Goal: Transaction & Acquisition: Purchase product/service

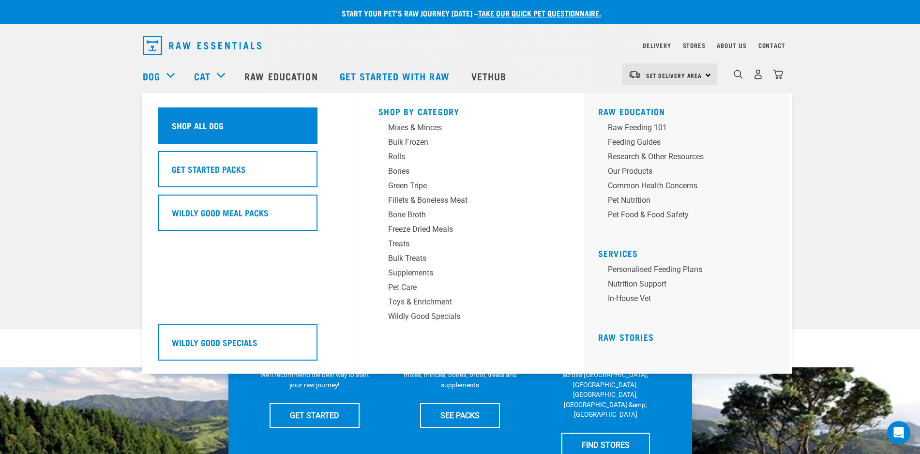
click at [177, 118] on div "Shop All Dog" at bounding box center [238, 125] width 160 height 36
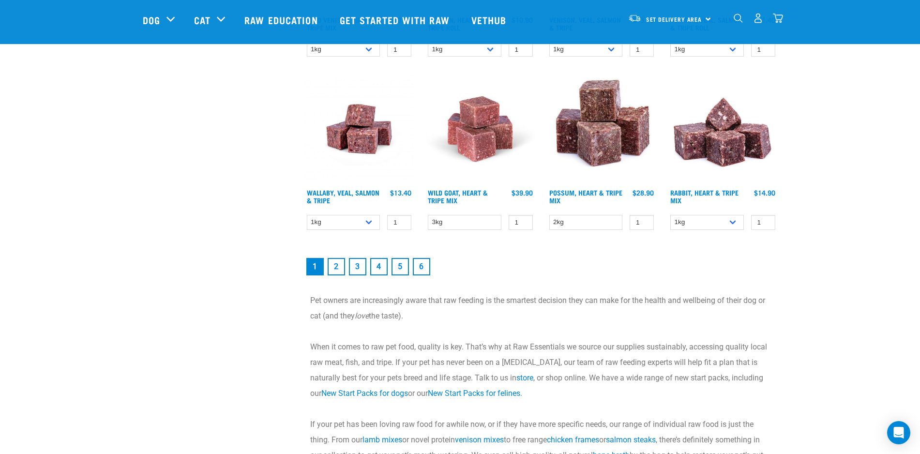
scroll to position [1391, 0]
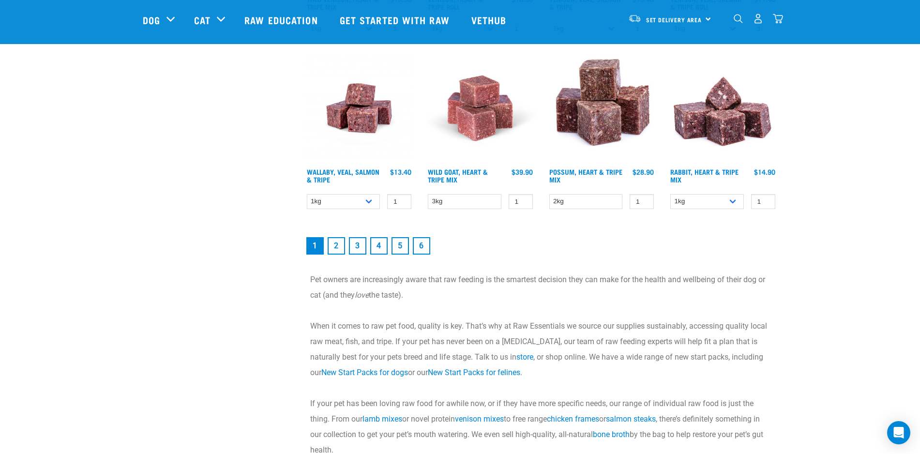
click at [335, 244] on link "2" at bounding box center [335, 245] width 17 height 17
click at [339, 245] on link "2" at bounding box center [335, 245] width 17 height 17
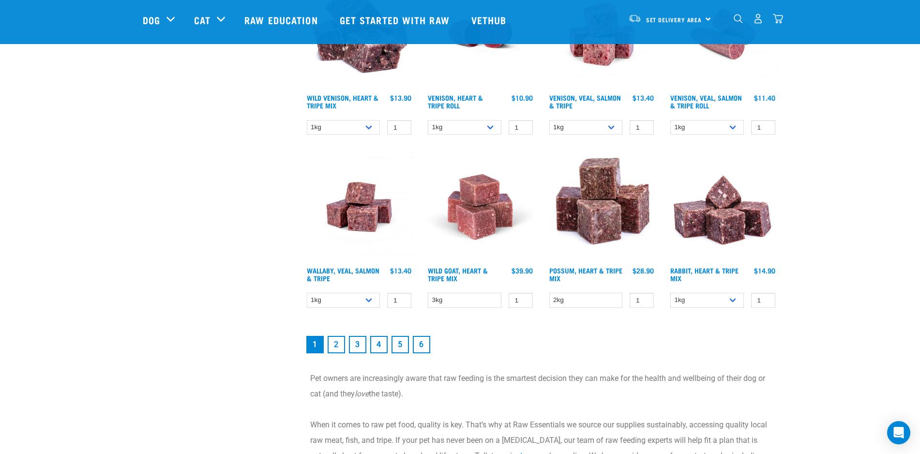
scroll to position [1358, 0]
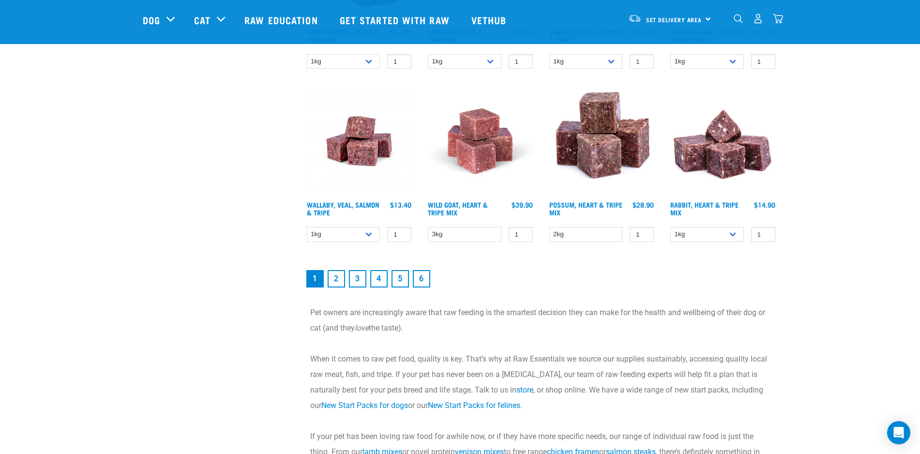
click at [425, 280] on link "6" at bounding box center [421, 278] width 17 height 17
click at [405, 274] on link "5" at bounding box center [399, 278] width 17 height 17
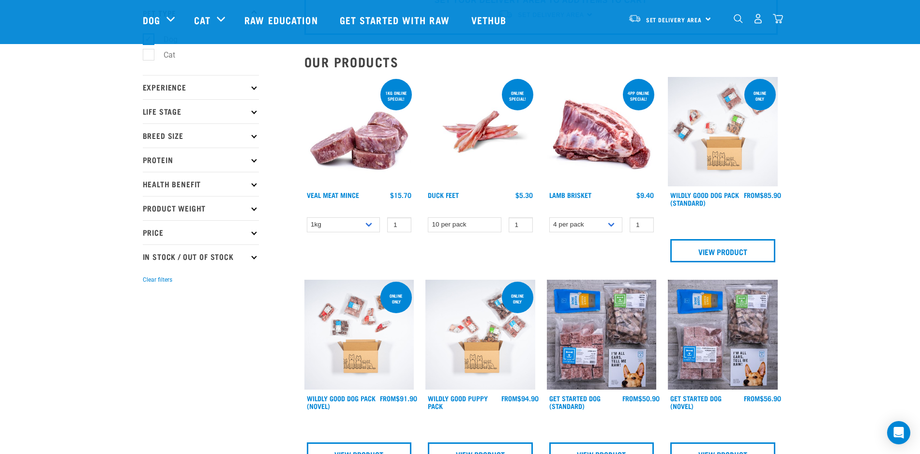
scroll to position [88, 0]
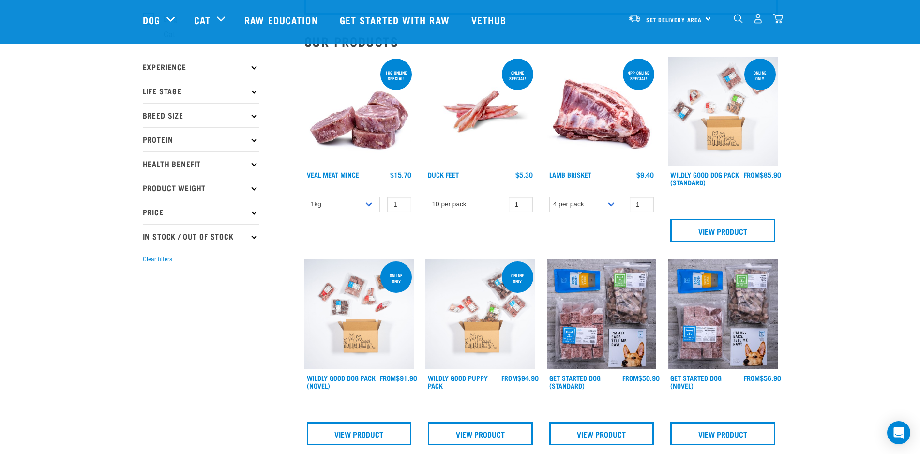
click at [252, 161] on icon at bounding box center [253, 163] width 5 height 5
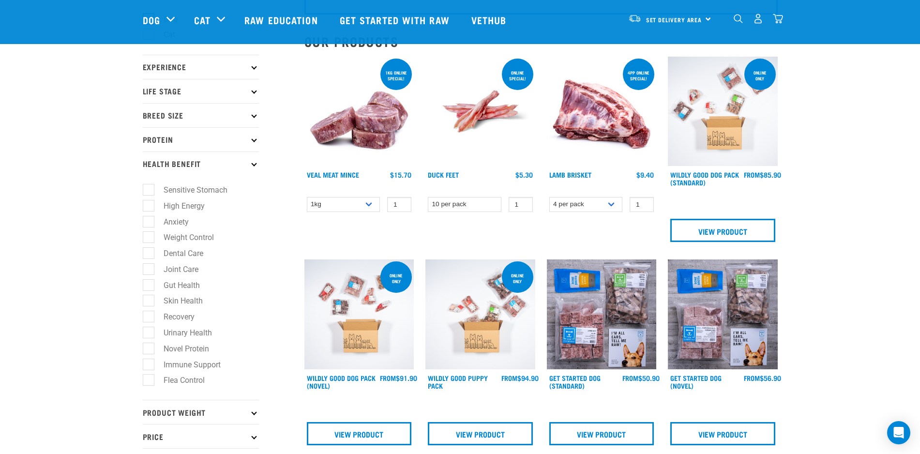
click at [148, 299] on label "Skin Health" at bounding box center [177, 301] width 59 height 12
click at [147, 299] on input "Skin Health" at bounding box center [146, 299] width 6 height 6
checkbox input "true"
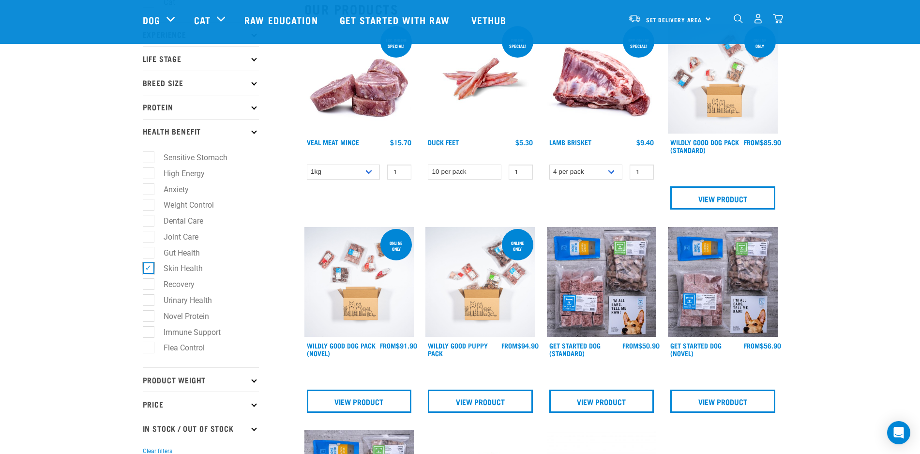
scroll to position [148, 0]
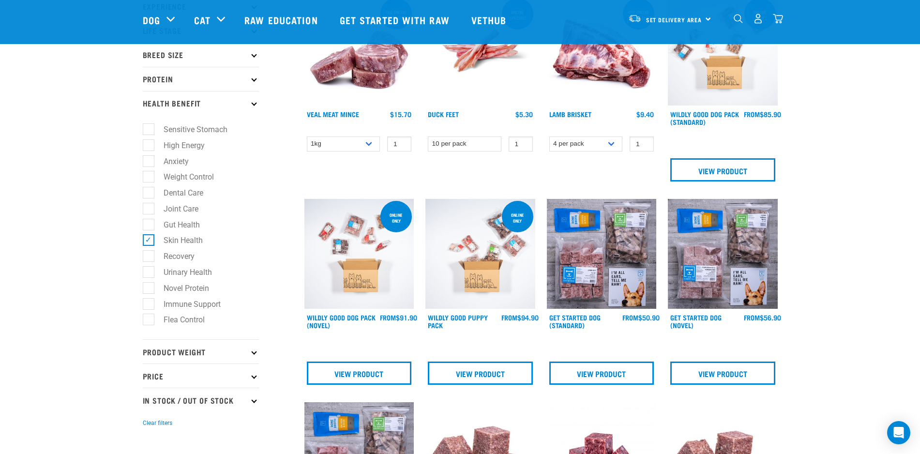
click at [148, 224] on label "Gut Health" at bounding box center [176, 225] width 56 height 12
click at [148, 224] on input "Gut Health" at bounding box center [146, 223] width 6 height 6
checkbox input "true"
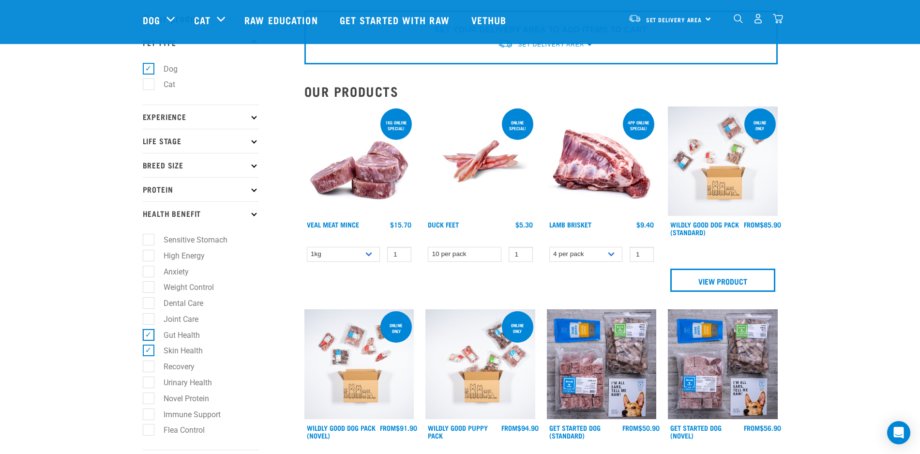
scroll to position [28, 0]
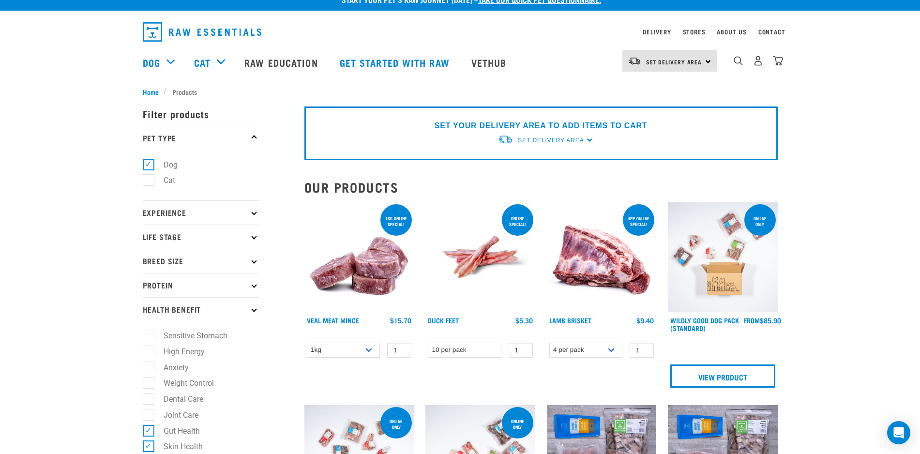
scroll to position [0, 0]
